Goal: Information Seeking & Learning: Learn about a topic

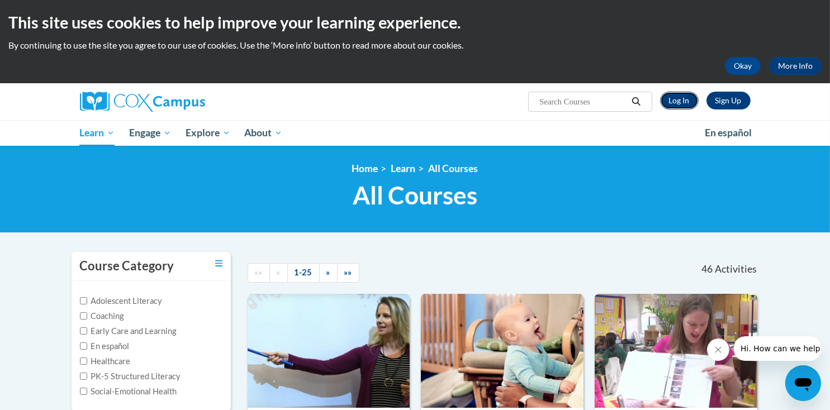
click at [684, 97] on link "Log In" at bounding box center [679, 101] width 39 height 18
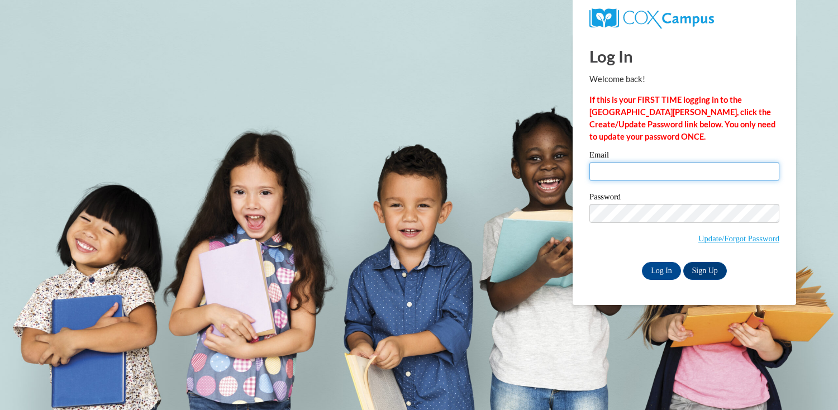
drag, startPoint x: 625, startPoint y: 175, endPoint x: 626, endPoint y: 183, distance: 8.4
click at [625, 175] on input "Email" at bounding box center [684, 171] width 190 height 19
type input "nwright540@gmail.com"
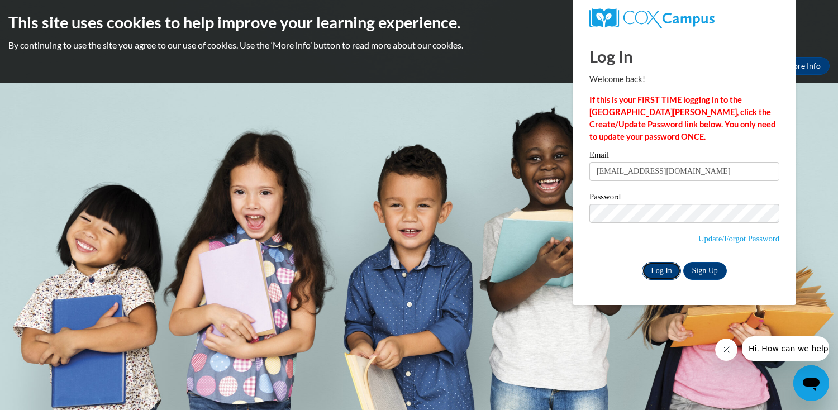
click at [663, 276] on input "Log In" at bounding box center [661, 271] width 39 height 18
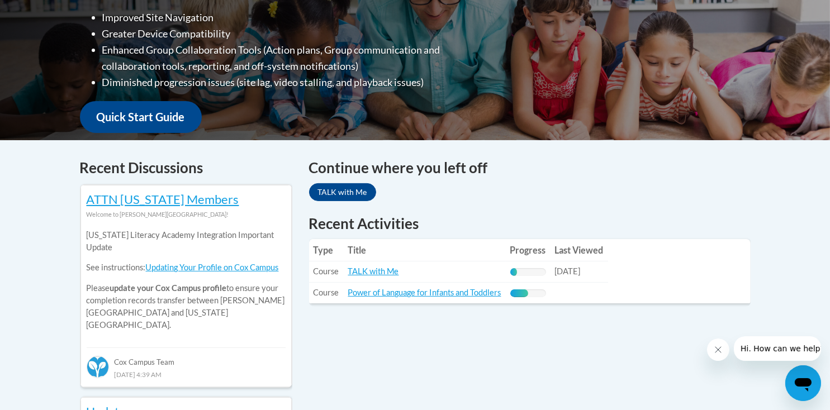
scroll to position [391, 0]
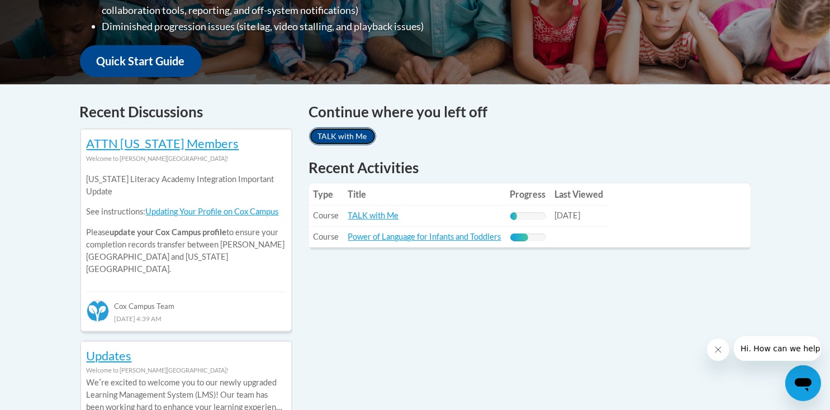
click at [349, 134] on link "TALK with Me" at bounding box center [342, 136] width 67 height 18
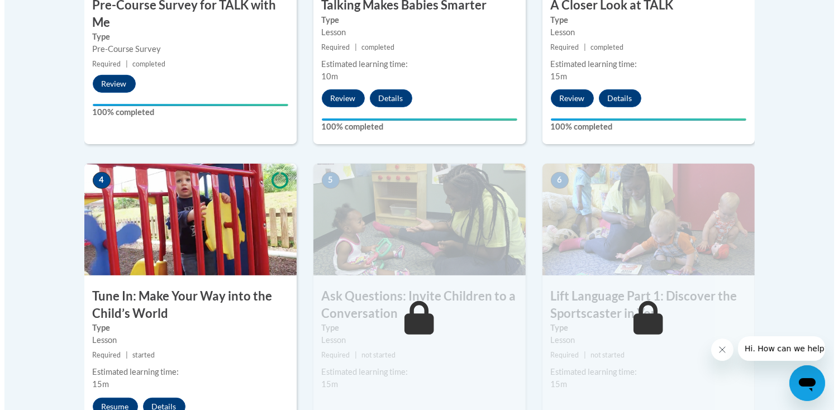
scroll to position [615, 0]
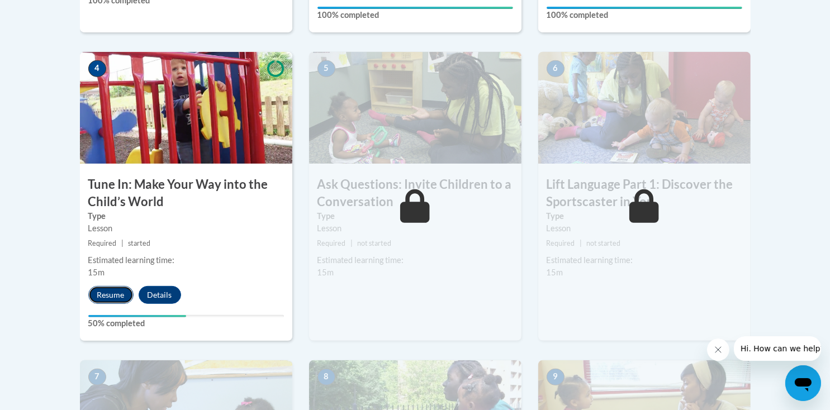
click at [106, 296] on button "Resume" at bounding box center [110, 295] width 45 height 18
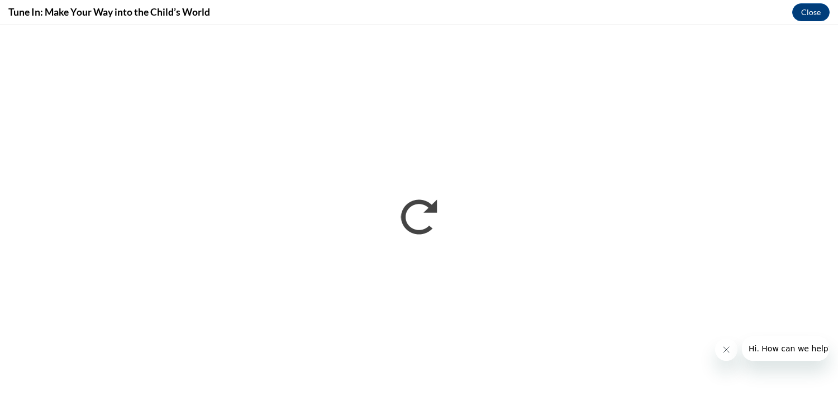
scroll to position [0, 0]
click at [726, 355] on button "Close message from company" at bounding box center [726, 350] width 22 height 22
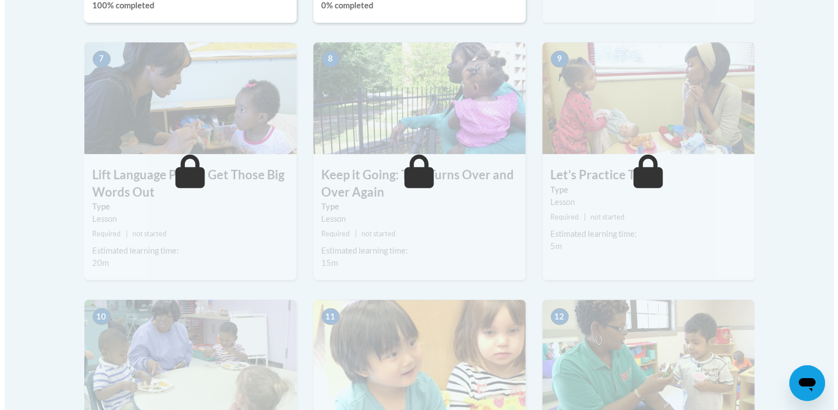
scroll to position [709, 0]
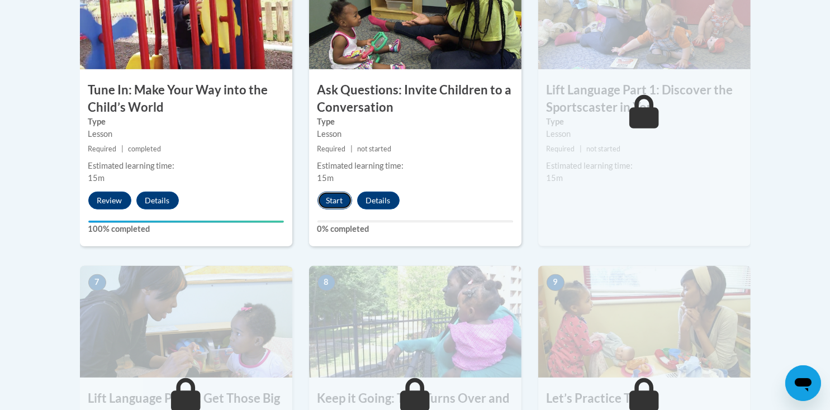
click at [324, 204] on button "Start" at bounding box center [334, 201] width 35 height 18
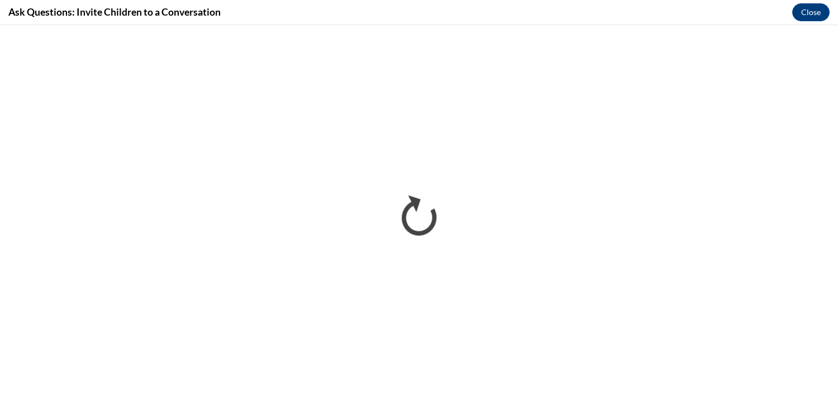
scroll to position [0, 0]
